Goal: Information Seeking & Learning: Check status

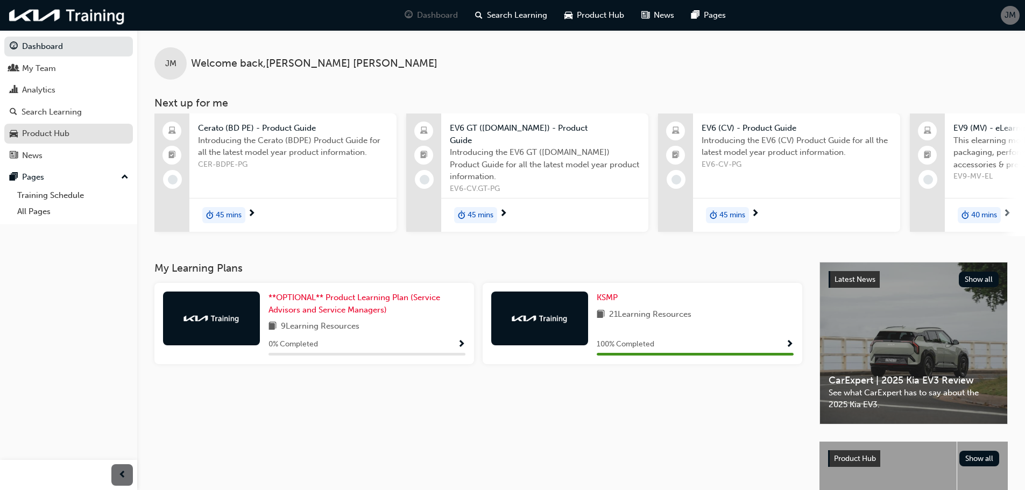
click at [47, 129] on div "Product Hub" at bounding box center [45, 133] width 47 height 12
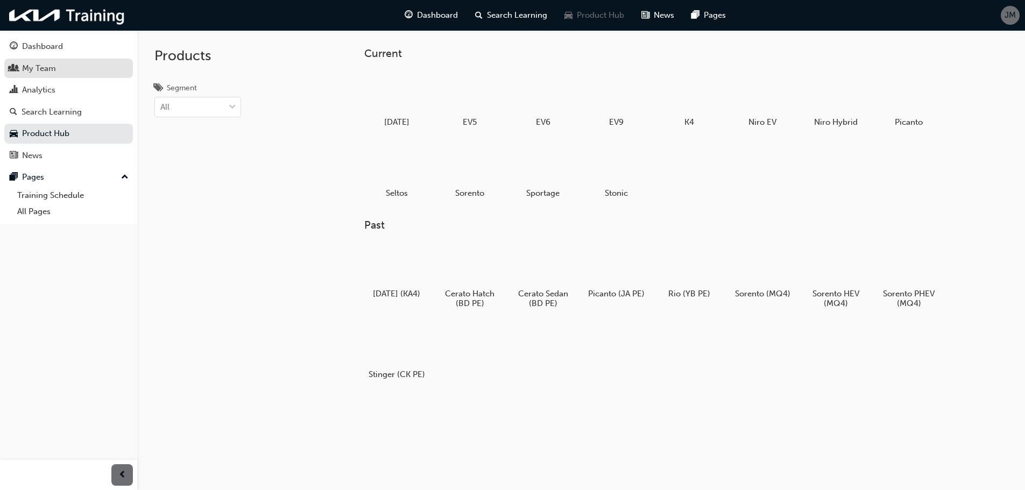
click at [66, 66] on div "My Team" at bounding box center [69, 68] width 118 height 13
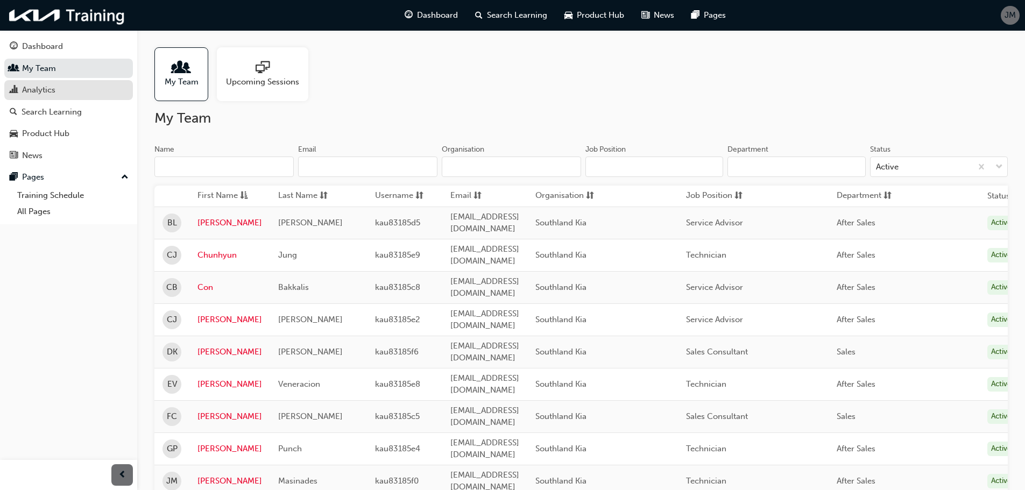
click at [61, 90] on div "Analytics" at bounding box center [69, 89] width 118 height 13
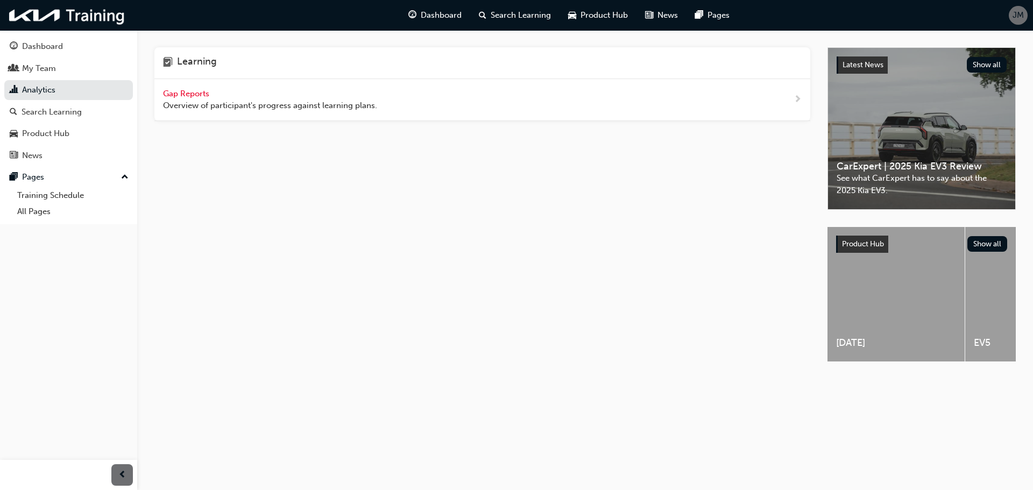
click at [193, 100] on span "Overview of participant's progress against learning plans." at bounding box center [270, 106] width 214 height 12
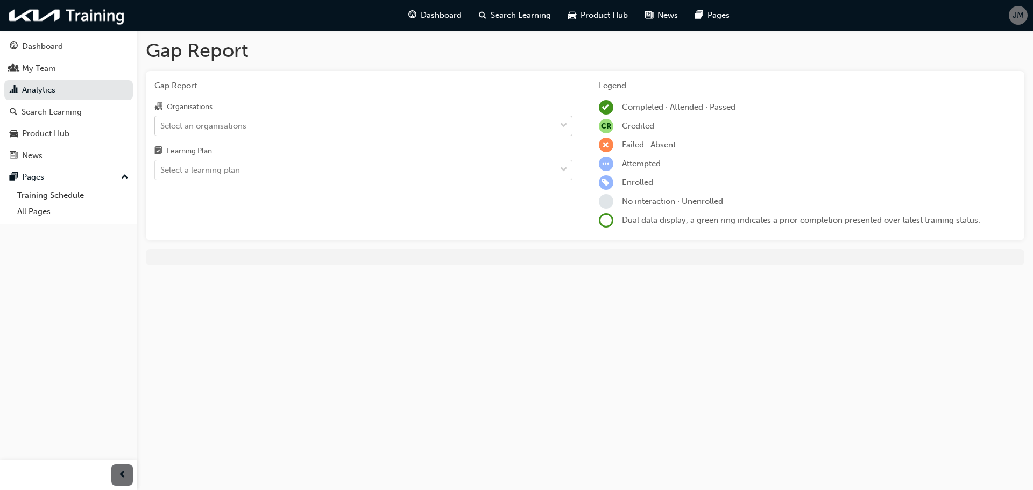
click at [224, 117] on div "Select an organisations" at bounding box center [355, 125] width 401 height 19
click at [161, 120] on input "Organisations Select an organisations" at bounding box center [160, 124] width 1 height 9
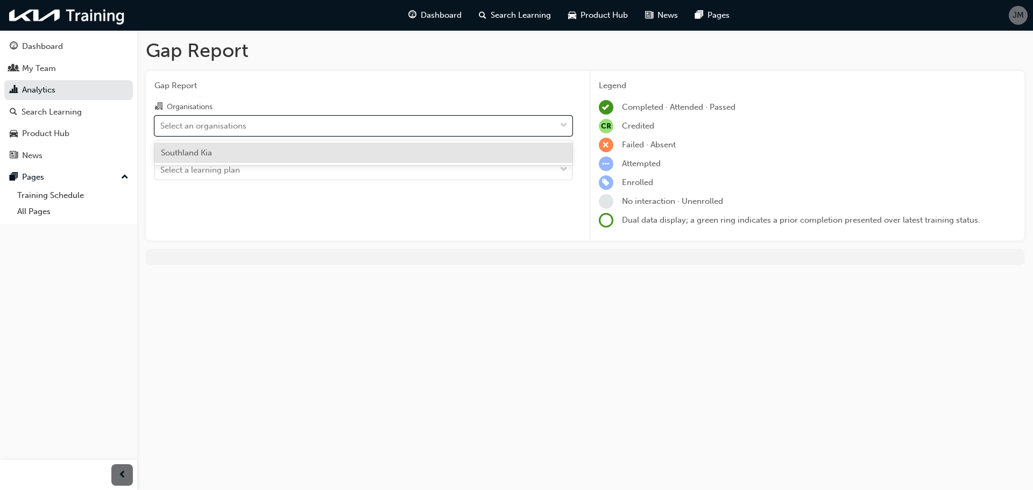
click at [217, 151] on div "Southland Kia" at bounding box center [363, 153] width 418 height 21
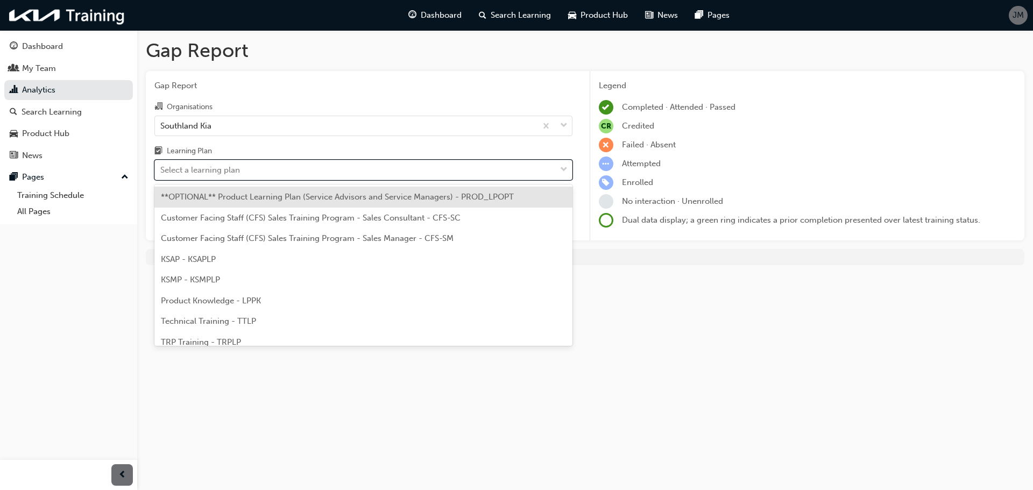
click at [214, 173] on div "Select a learning plan" at bounding box center [200, 170] width 80 height 12
click at [161, 173] on input "Learning Plan option **OPTIONAL** Product Learning Plan (Service Advisors and S…" at bounding box center [160, 169] width 1 height 9
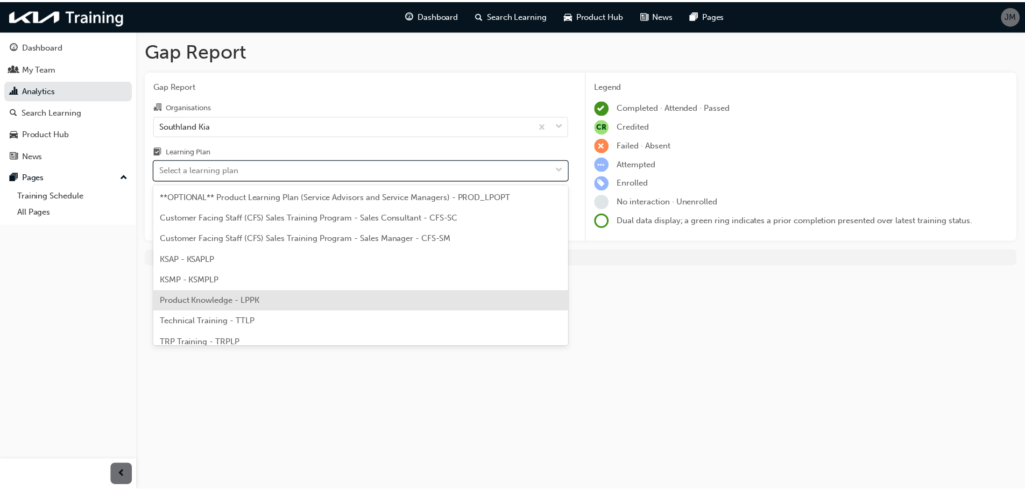
scroll to position [30, 0]
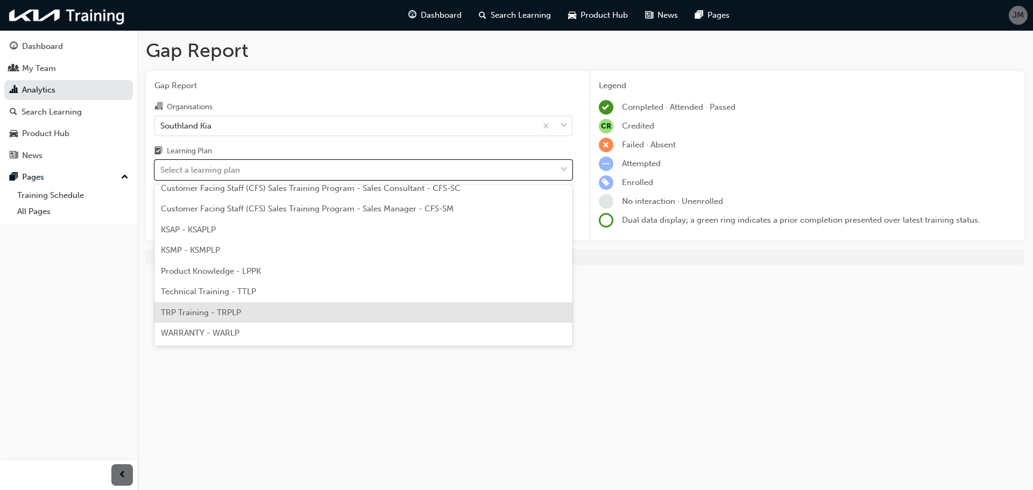
click at [219, 306] on div "TRP Training - TRPLP" at bounding box center [363, 312] width 418 height 21
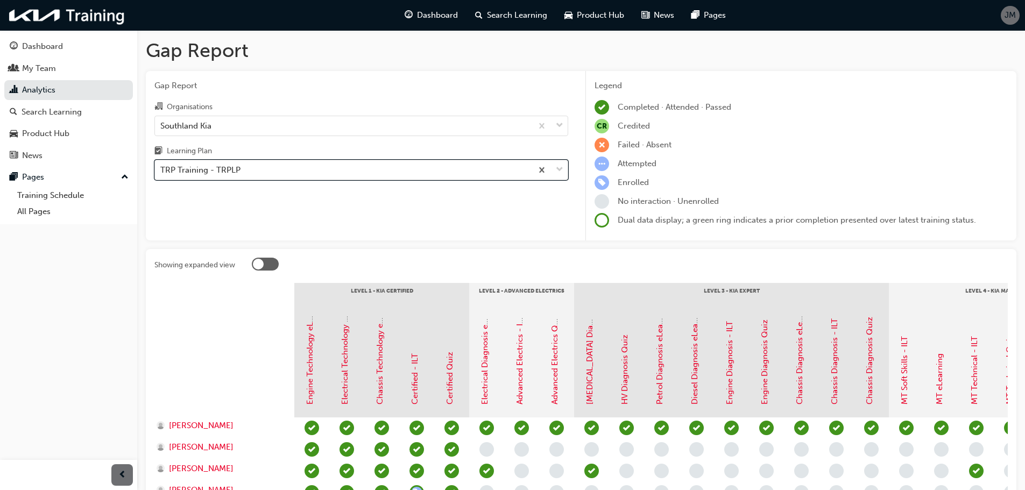
click at [193, 172] on div "TRP Training - TRPLP" at bounding box center [200, 170] width 80 height 12
click at [161, 172] on input "Learning Plan option TRP Training - TRPLP, selected. 0 results available. Selec…" at bounding box center [160, 169] width 1 height 9
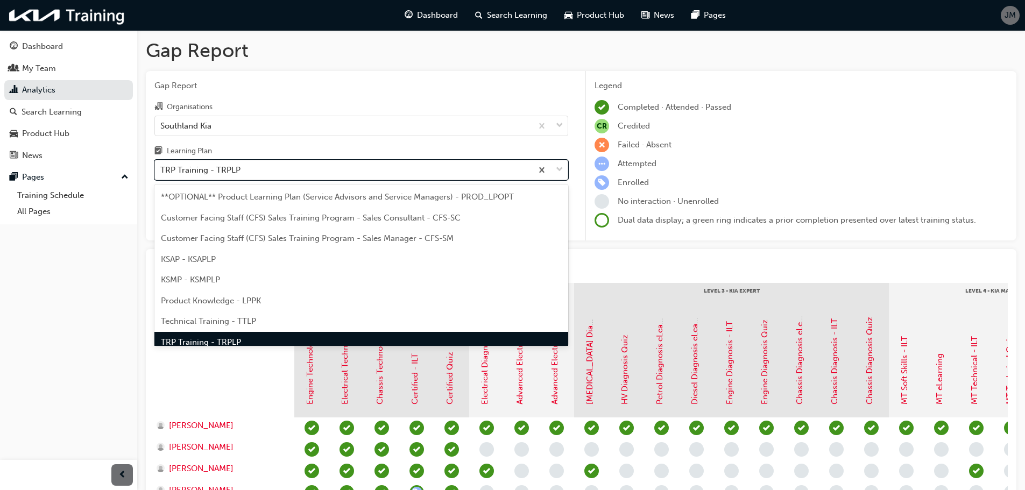
scroll to position [14, 0]
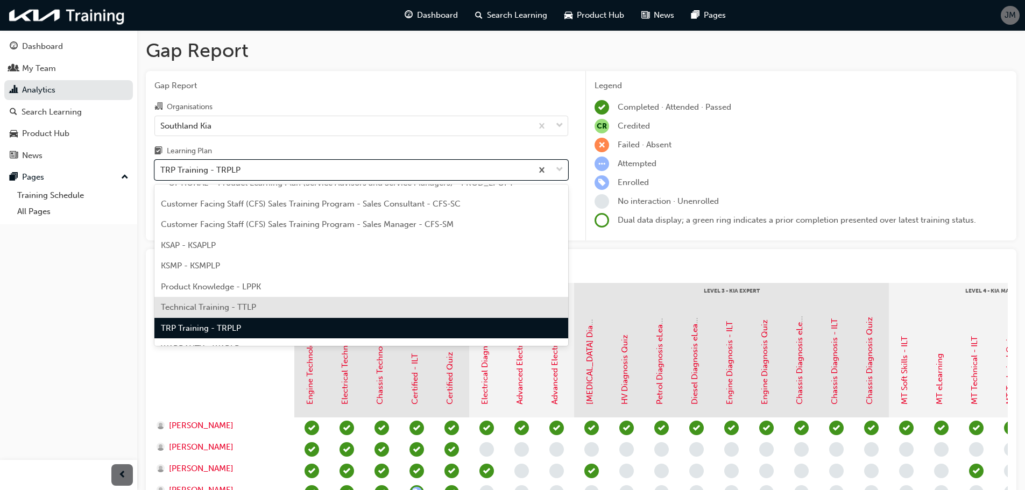
click at [191, 308] on span "Technical Training - TTLP" at bounding box center [208, 307] width 95 height 10
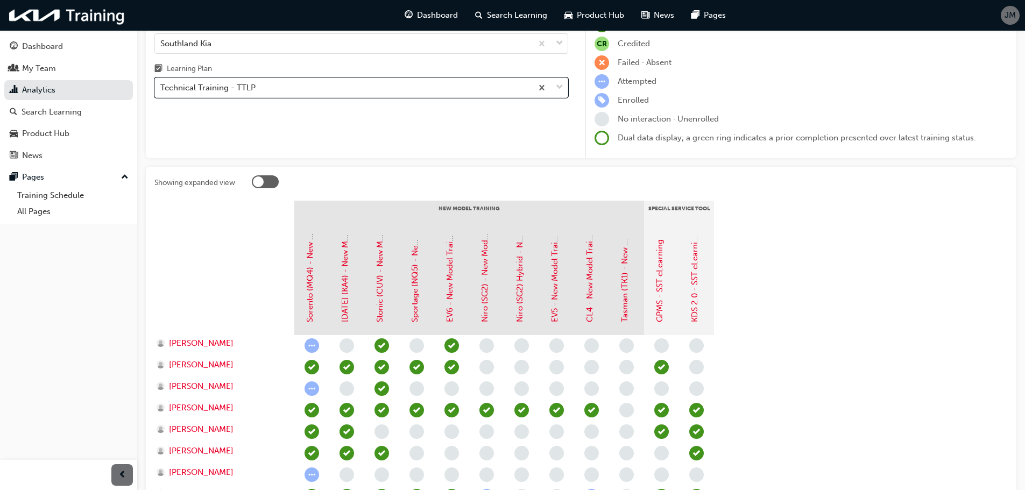
scroll to position [161, 0]
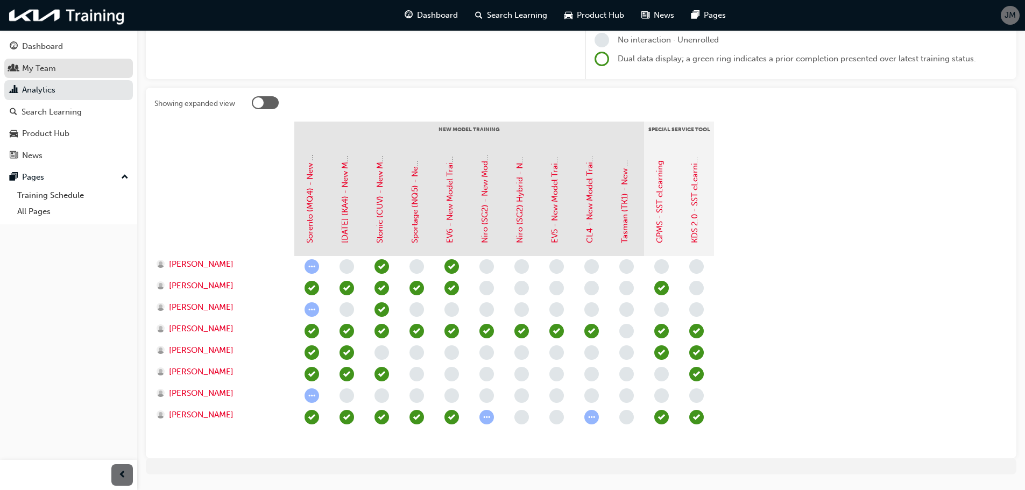
click at [72, 73] on div "My Team" at bounding box center [69, 68] width 118 height 13
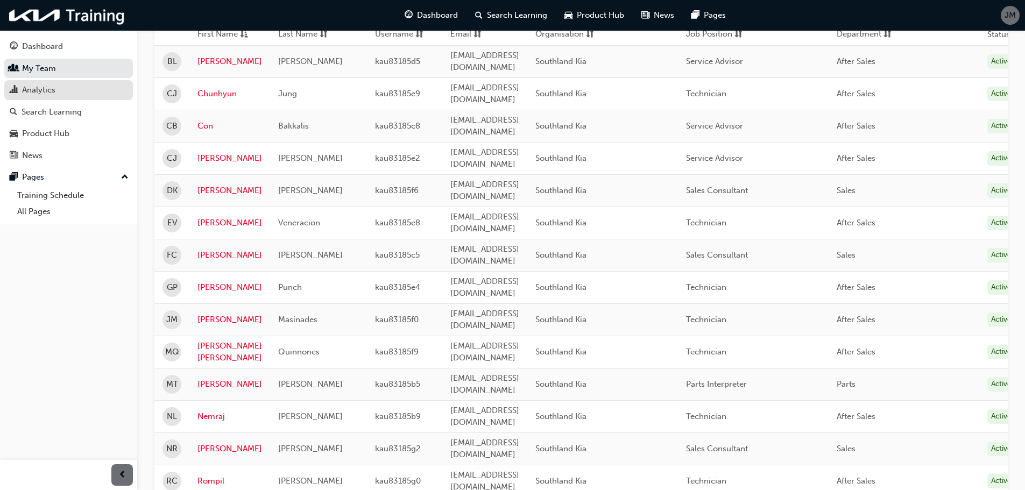
click at [70, 95] on div "Analytics" at bounding box center [69, 89] width 118 height 13
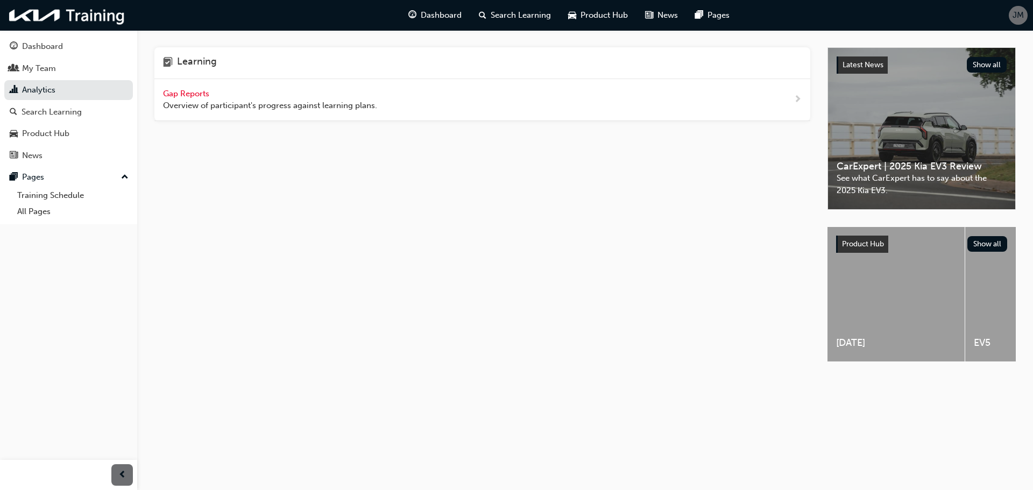
click at [195, 91] on span "Gap Reports" at bounding box center [187, 94] width 48 height 10
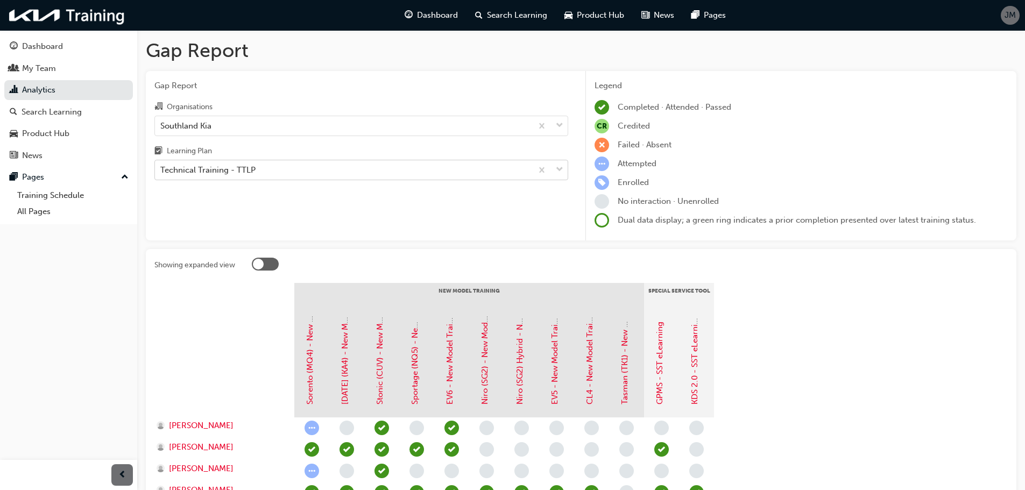
click at [245, 167] on div "Technical Training - TTLP" at bounding box center [207, 170] width 95 height 12
click at [161, 167] on input "Learning Plan Technical Training - TTLP" at bounding box center [160, 169] width 1 height 9
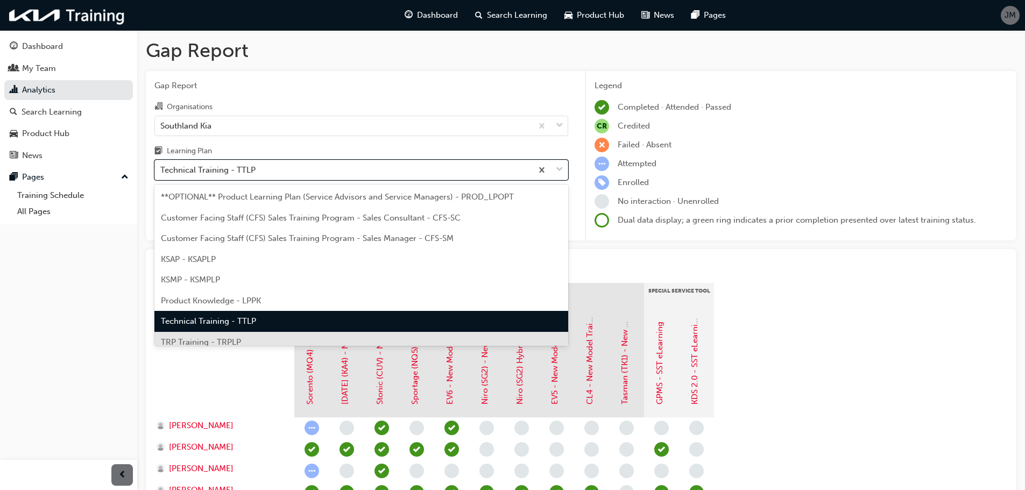
click at [209, 340] on span "TRP Training - TRPLP" at bounding box center [201, 342] width 80 height 10
